Goal: Task Accomplishment & Management: Manage account settings

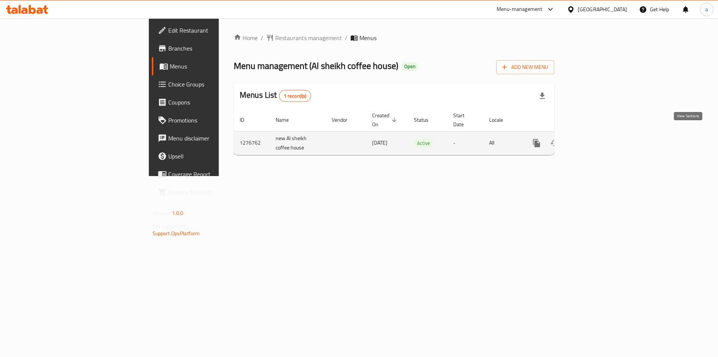
click at [595, 138] on icon "enhanced table" at bounding box center [590, 142] width 9 height 9
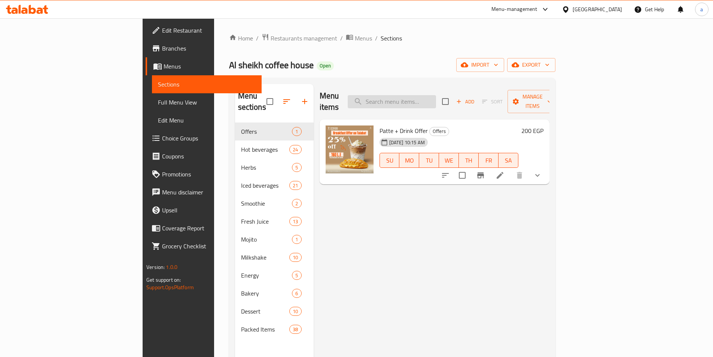
click at [436, 95] on input "search" at bounding box center [392, 101] width 88 height 13
paste input "Corissant turkey cheese"
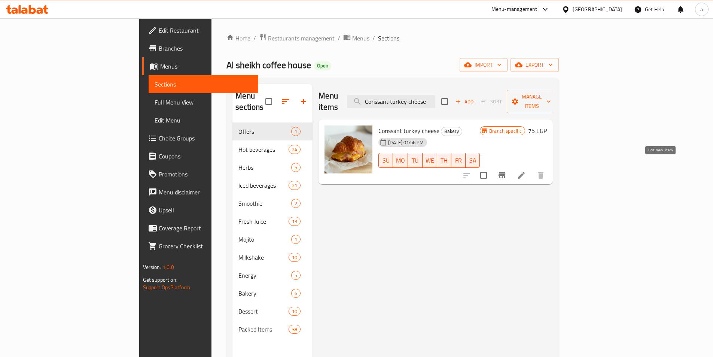
type input "Corissant turkey cheese"
click at [525, 172] on icon at bounding box center [521, 175] width 7 height 7
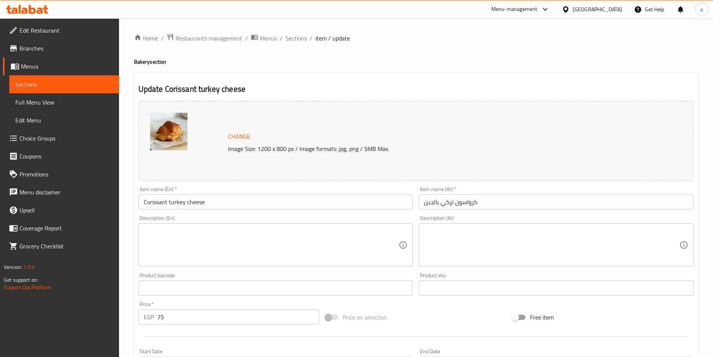
click at [167, 128] on img at bounding box center [168, 131] width 37 height 37
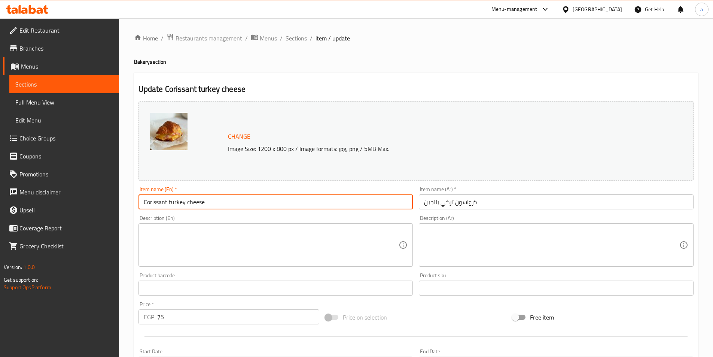
click at [165, 202] on input "Corissant turkey cheese" at bounding box center [275, 201] width 275 height 15
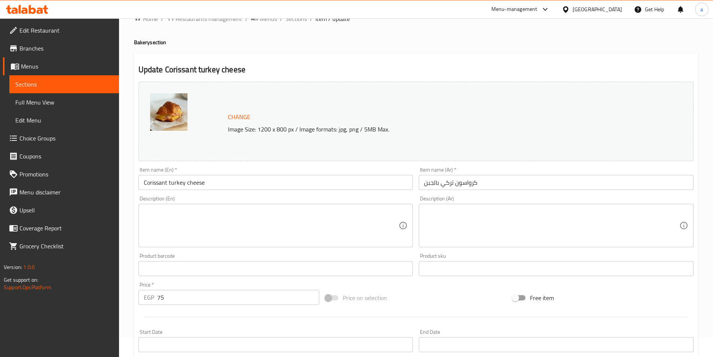
scroll to position [37, 0]
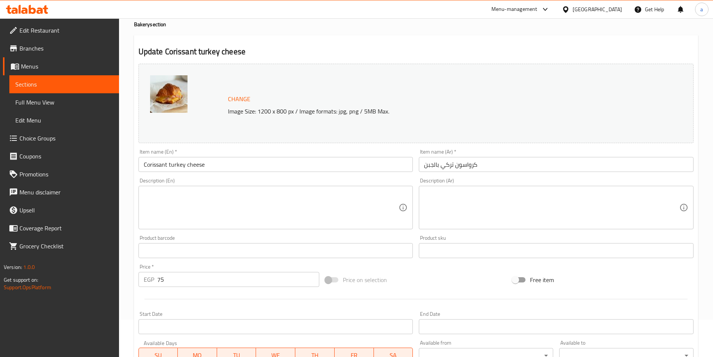
click at [173, 165] on input "Corissant turkey cheese" at bounding box center [275, 164] width 275 height 15
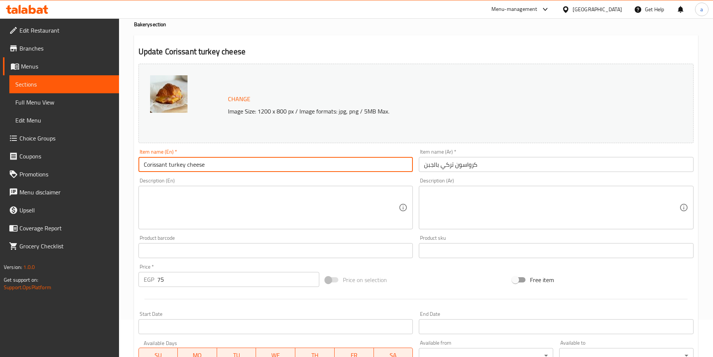
click at [173, 165] on input "Corissant turkey cheese" at bounding box center [275, 164] width 275 height 15
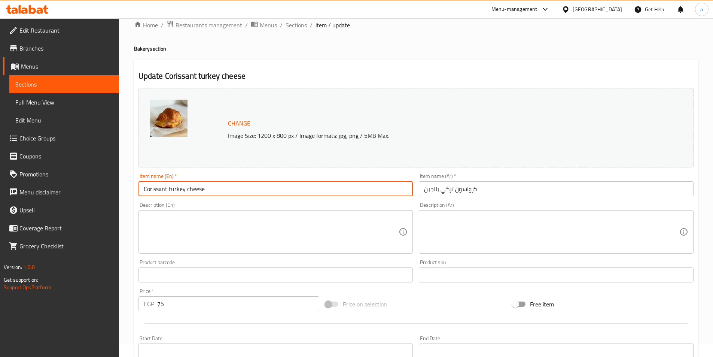
scroll to position [0, 0]
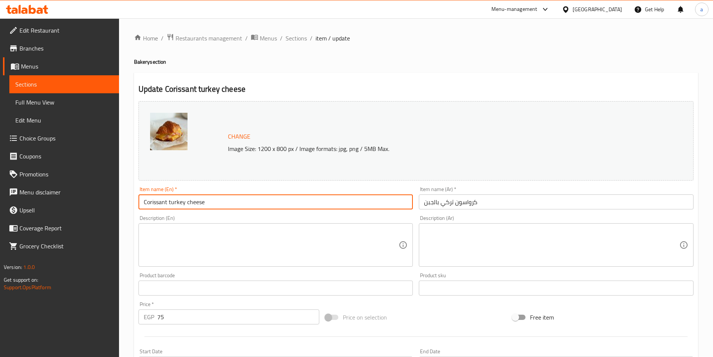
click at [199, 30] on div "Home / Restaurants management / Menus / Sections / item / update Bakery section…" at bounding box center [416, 278] width 594 height 521
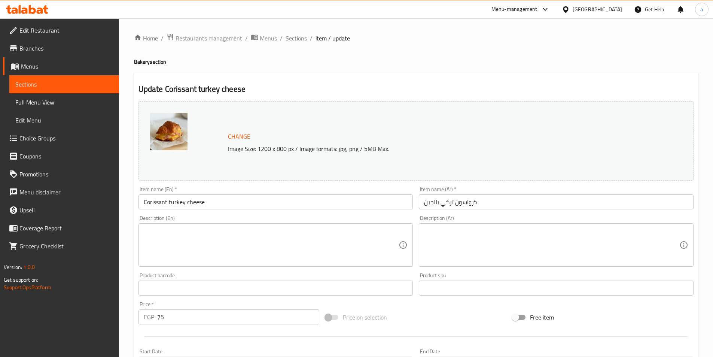
click at [202, 34] on span "Restaurants management" at bounding box center [209, 38] width 67 height 9
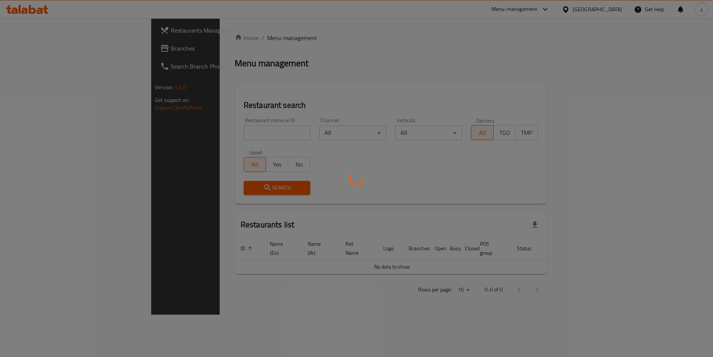
click at [57, 50] on div at bounding box center [356, 178] width 713 height 357
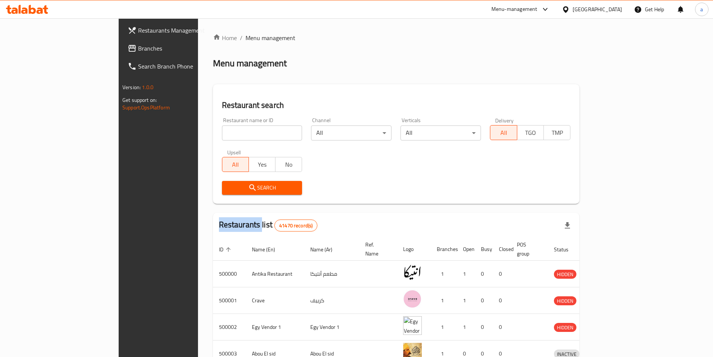
click at [119, 50] on div "Restaurants Management Branches Search Branch Phone Version: 1.0.0 Get support …" at bounding box center [357, 292] width 476 height 548
click at [138, 50] on span "Branches" at bounding box center [185, 48] width 94 height 9
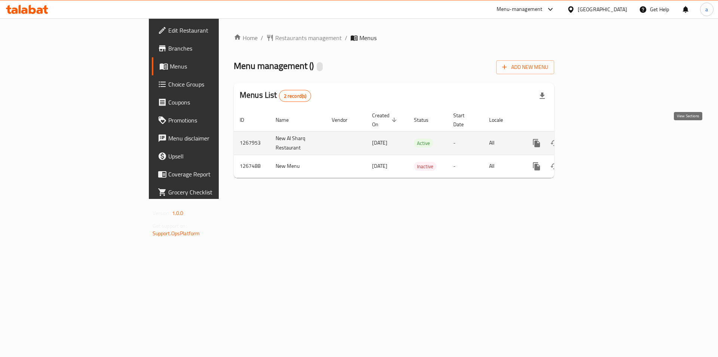
click at [594, 140] on icon "enhanced table" at bounding box center [591, 143] width 7 height 7
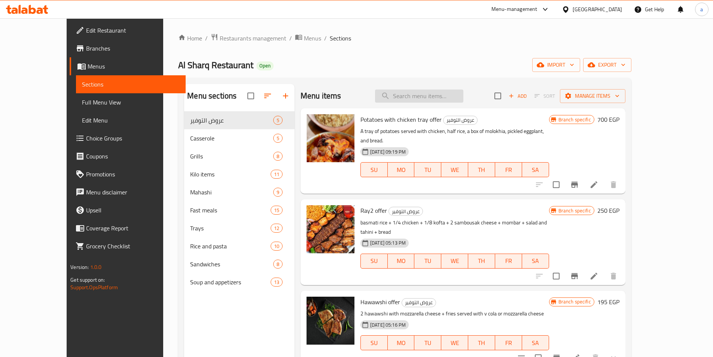
click at [427, 101] on input "search" at bounding box center [419, 95] width 88 height 13
paste input "Pigeon Kadab"
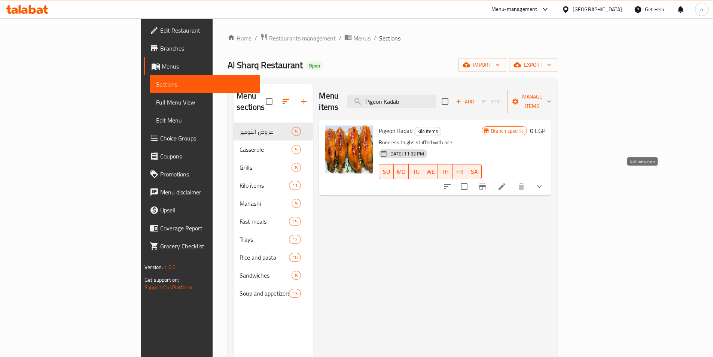
type input "Pigeon Kadab"
click at [506, 182] on icon at bounding box center [501, 186] width 9 height 9
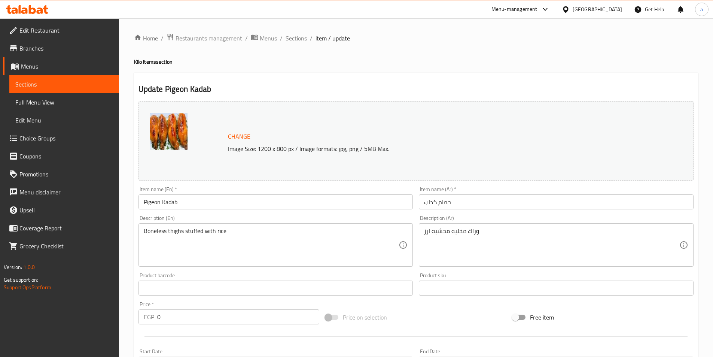
click at [45, 78] on link "Sections" at bounding box center [64, 84] width 110 height 18
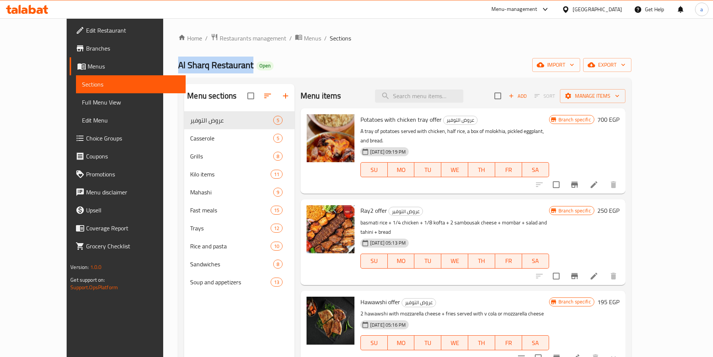
drag, startPoint x: 201, startPoint y: 68, endPoint x: 135, endPoint y: 71, distance: 65.9
click at [178, 71] on h2 "Al Sharq Restaurant Open" at bounding box center [225, 65] width 95 height 12
copy span "Al Sharq Restaurant"
click at [178, 68] on span "Al Sharq Restaurant" at bounding box center [215, 65] width 75 height 17
click at [220, 37] on span "Restaurants management" at bounding box center [253, 38] width 67 height 9
